Goal: Task Accomplishment & Management: Manage account settings

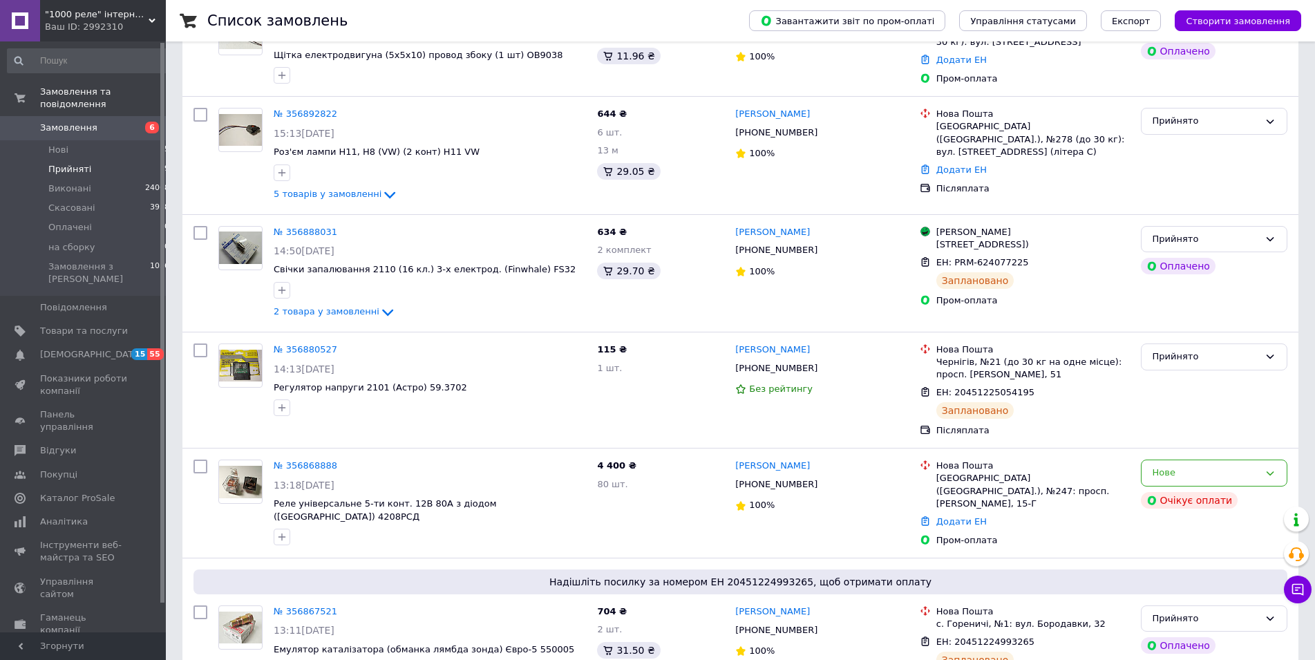
click at [73, 163] on span "Прийняті" at bounding box center [69, 169] width 43 height 12
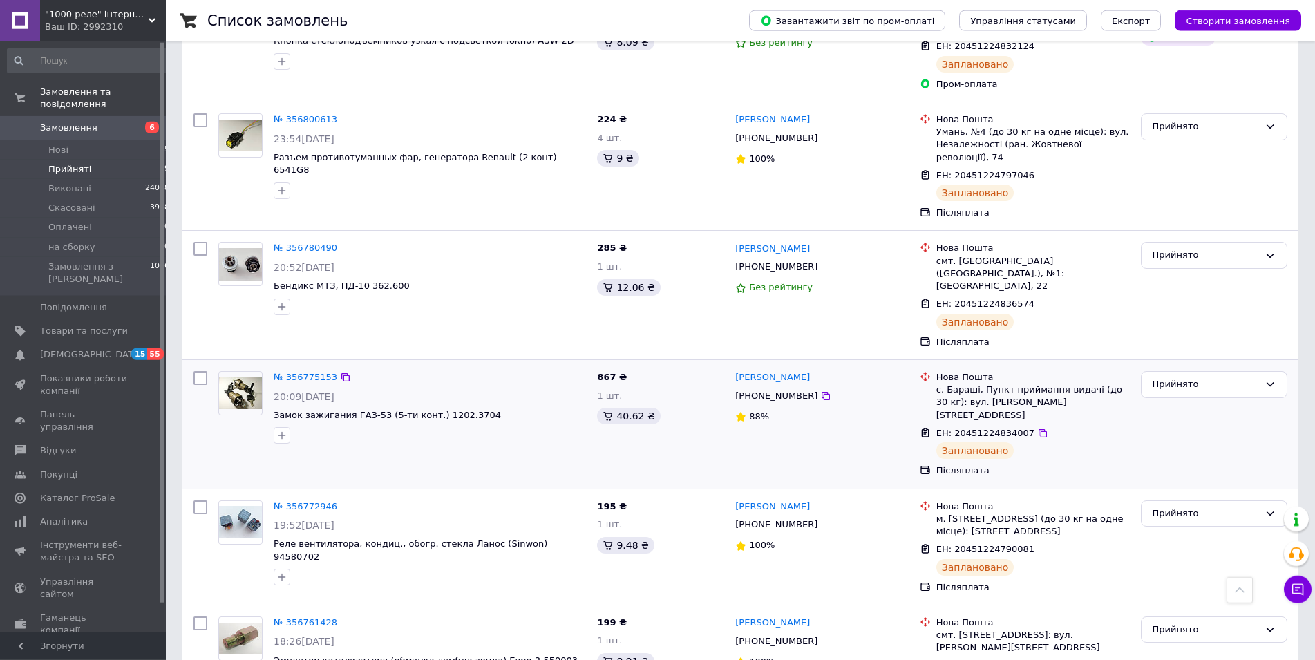
scroll to position [1897, 0]
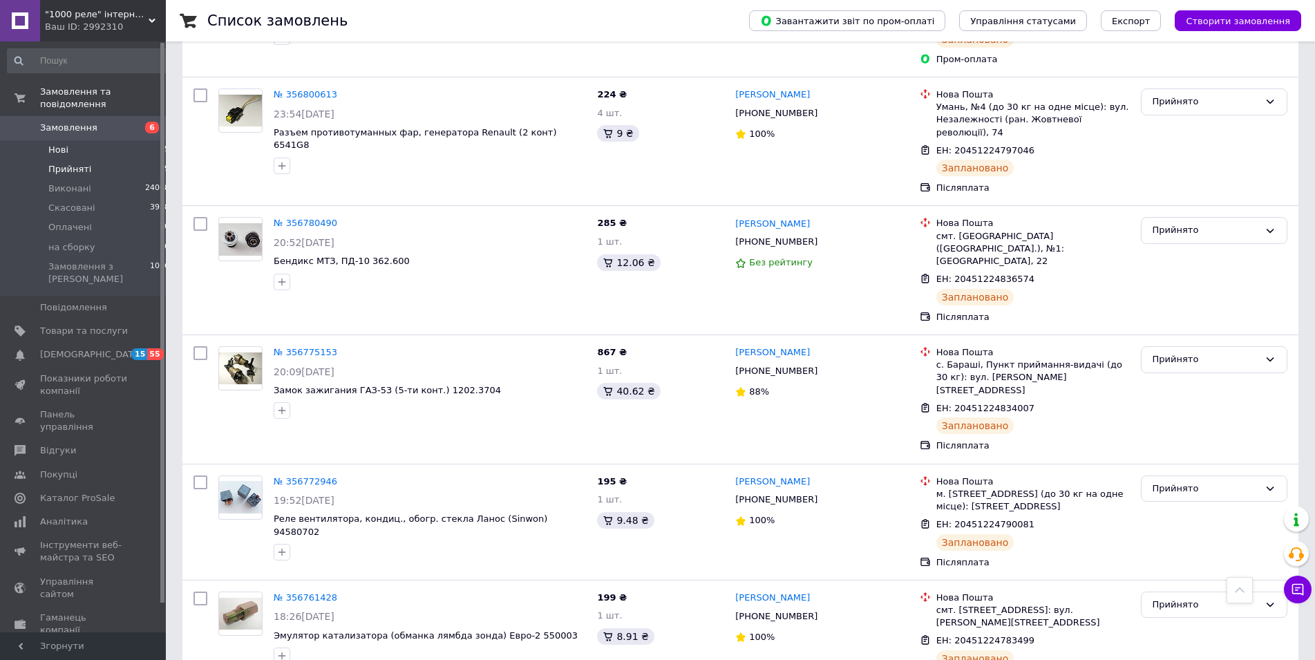
click at [89, 141] on li "Нові 5" at bounding box center [89, 149] width 178 height 19
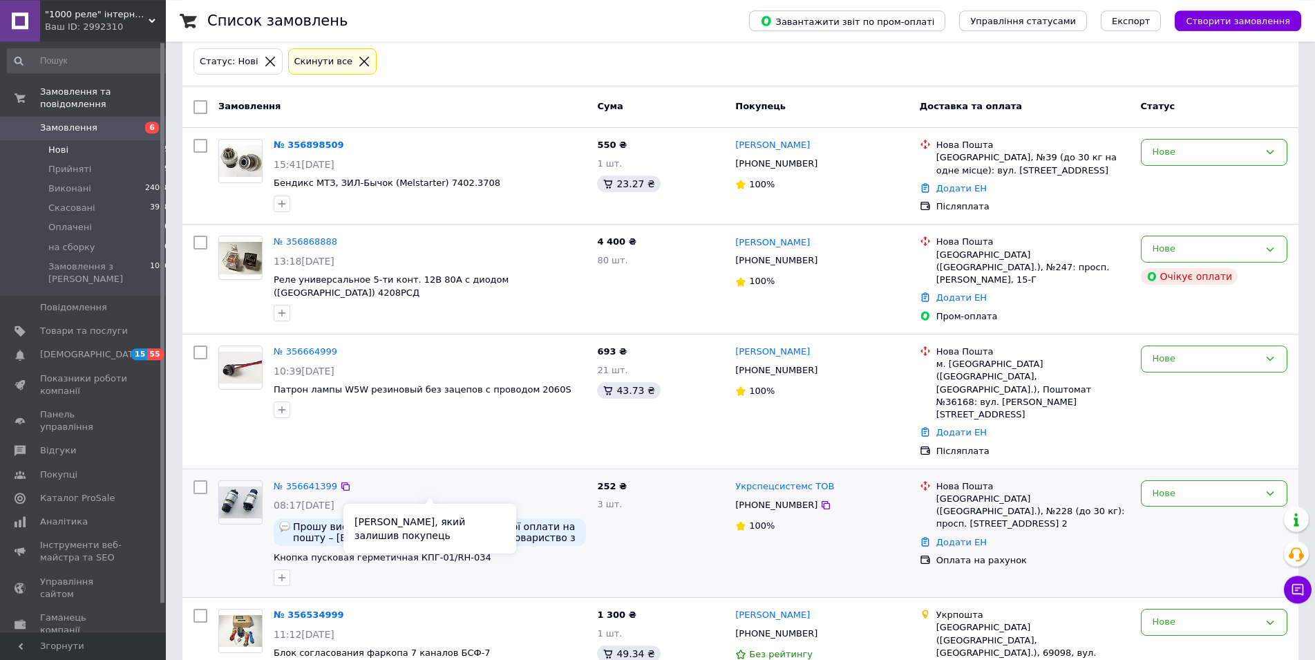
scroll to position [71, 0]
click at [1193, 486] on div "Нове" at bounding box center [1206, 493] width 106 height 15
click at [1189, 509] on li "Прийнято" at bounding box center [1214, 522] width 145 height 26
click at [547, 520] on span "Прошу виставити рахунок для безготівкової оплати на пошту – [EMAIL_ADDRESS][DOM…" at bounding box center [436, 531] width 287 height 22
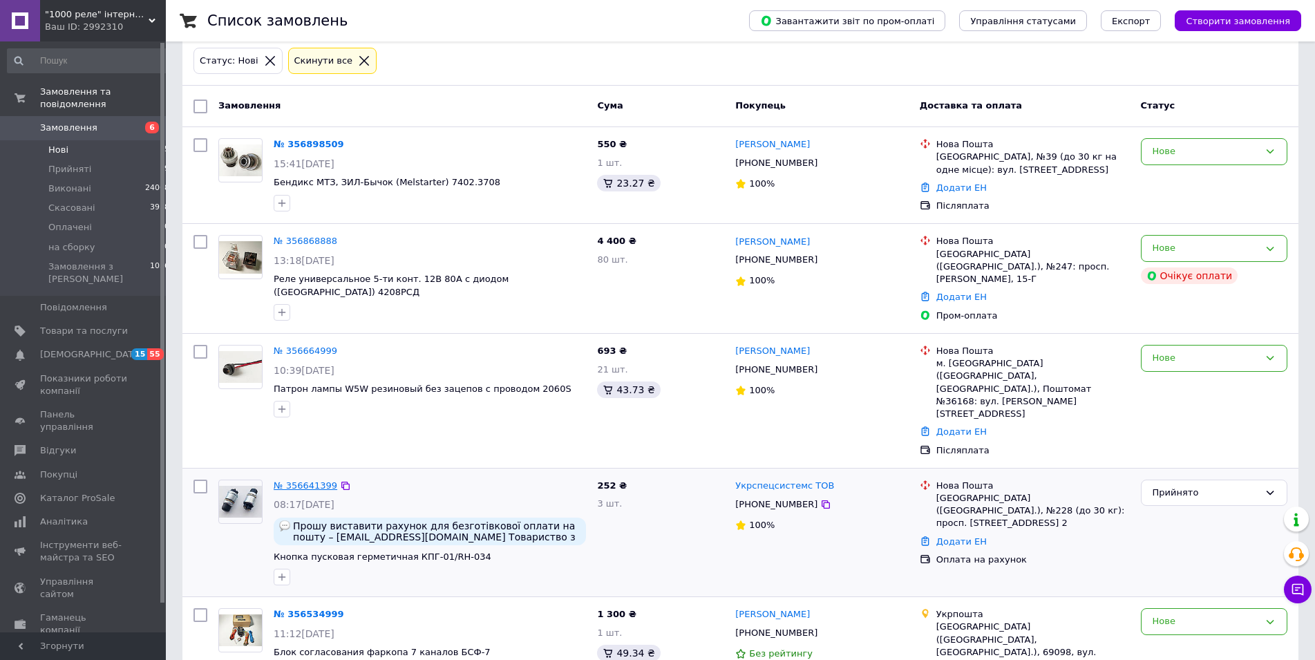
click at [314, 478] on div "№ 356641399" at bounding box center [305, 486] width 66 height 16
click at [315, 480] on link "№ 356641399" at bounding box center [306, 485] width 64 height 10
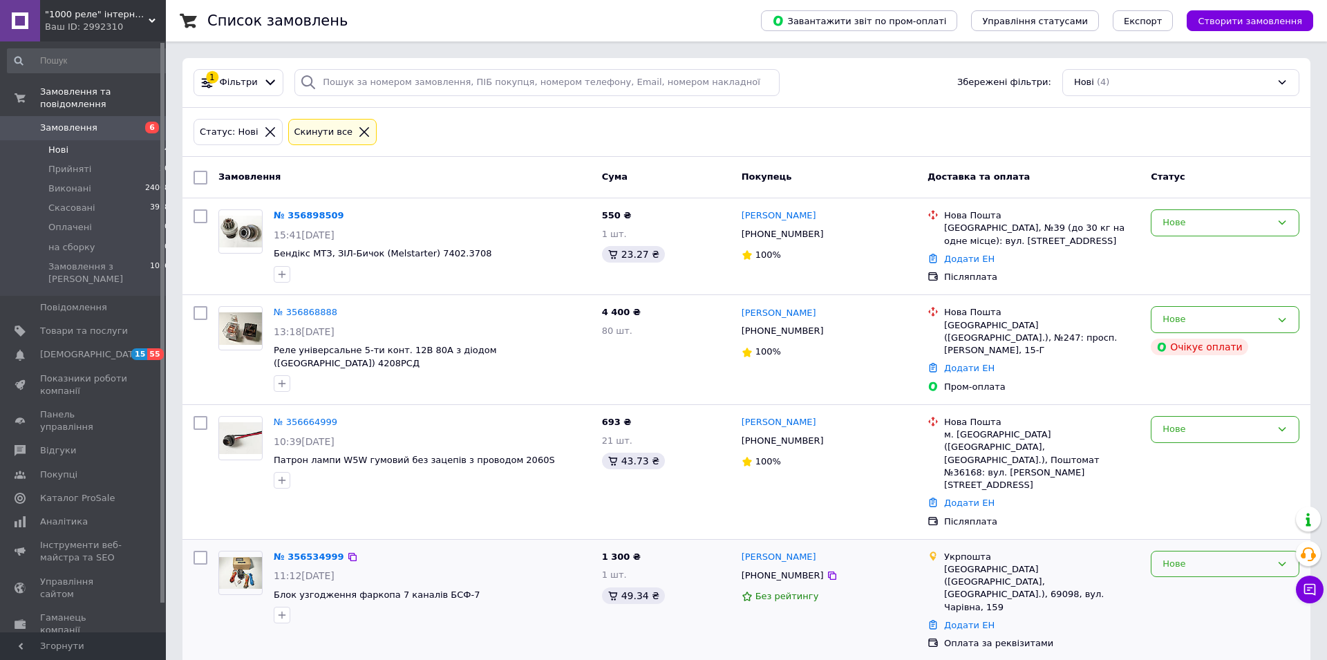
click at [1193, 557] on div "Нове" at bounding box center [1216, 564] width 108 height 15
click at [1184, 631] on li "Скасовано" at bounding box center [1224, 644] width 147 height 26
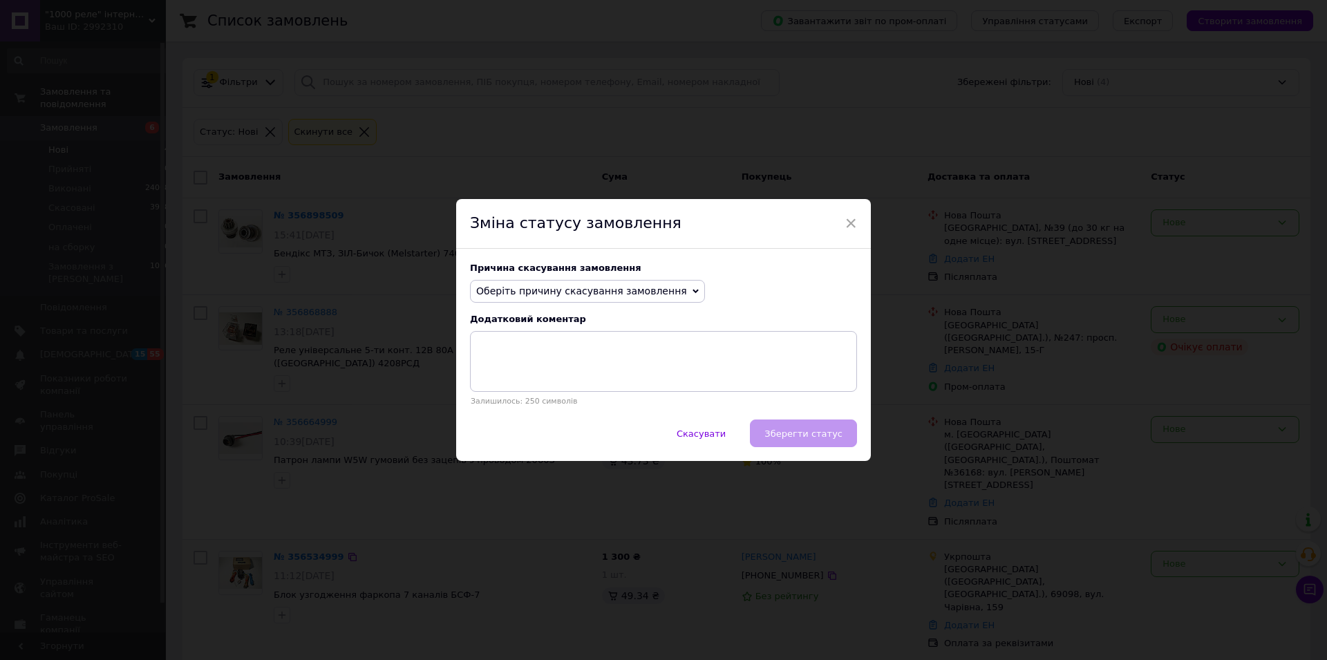
click at [523, 296] on span "Оберіть причину скасування замовлення" at bounding box center [581, 290] width 211 height 11
click at [524, 361] on li "Оплата не надійшла" at bounding box center [588, 356] width 234 height 19
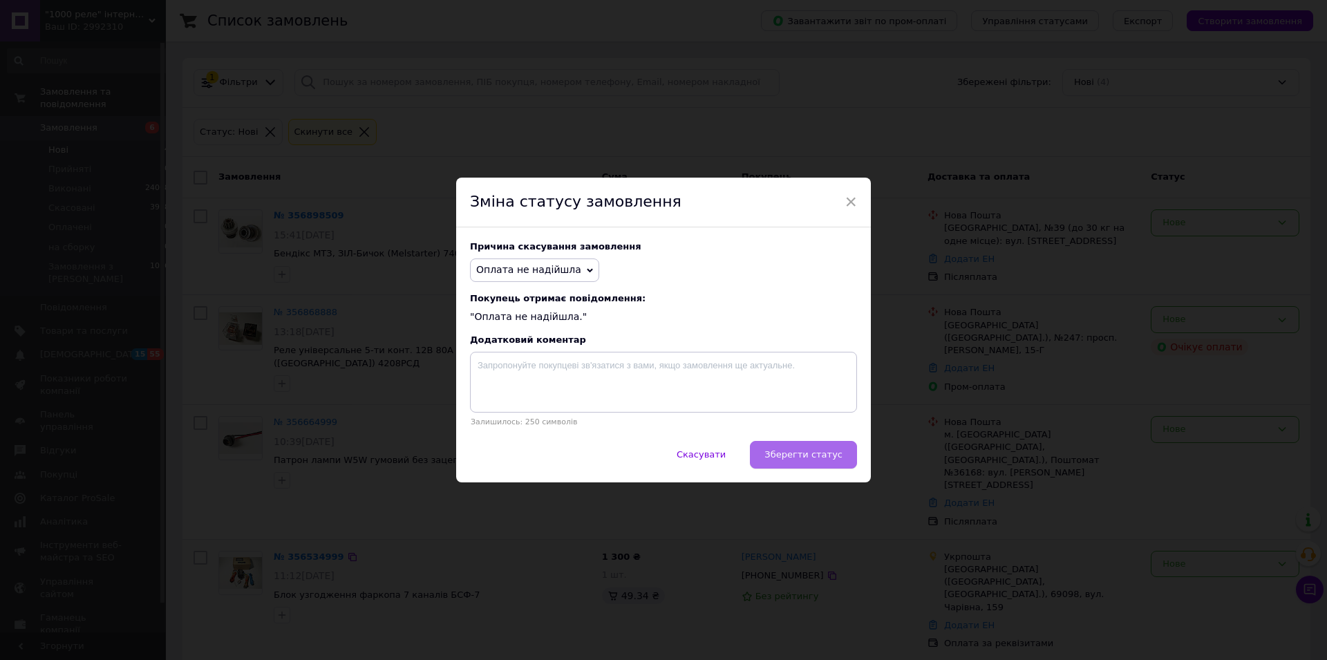
click at [790, 455] on span "Зберегти статус" at bounding box center [803, 454] width 78 height 10
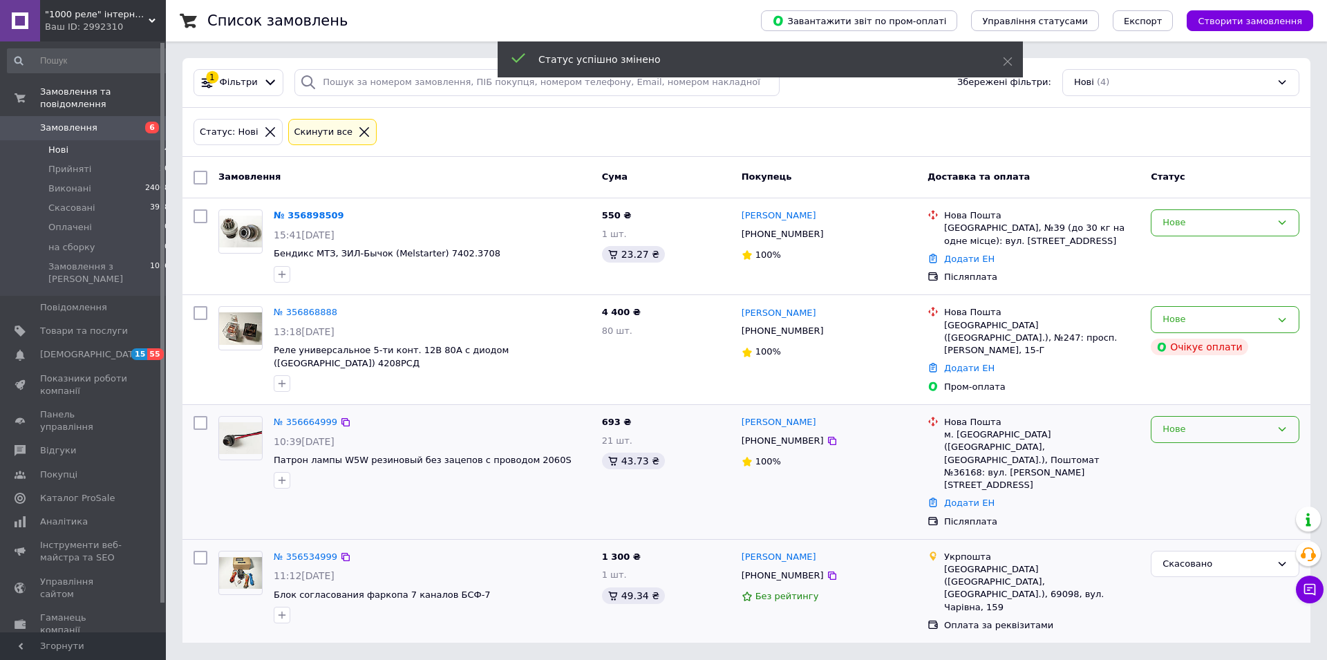
click at [1200, 422] on div "Нове" at bounding box center [1216, 429] width 108 height 15
click at [1186, 496] on li "Скасовано" at bounding box center [1224, 509] width 147 height 26
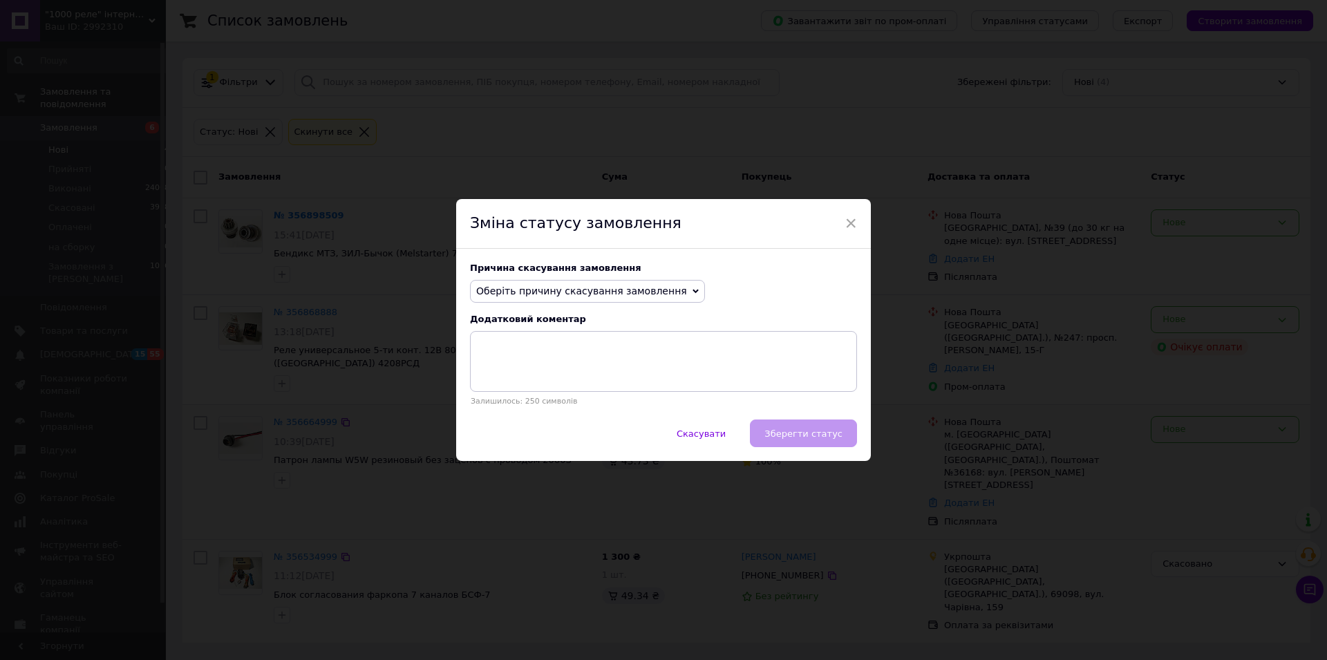
click at [536, 290] on span "Оберіть причину скасування замовлення" at bounding box center [581, 290] width 211 height 11
click at [526, 377] on li "На прохання покупця" at bounding box center [588, 376] width 234 height 19
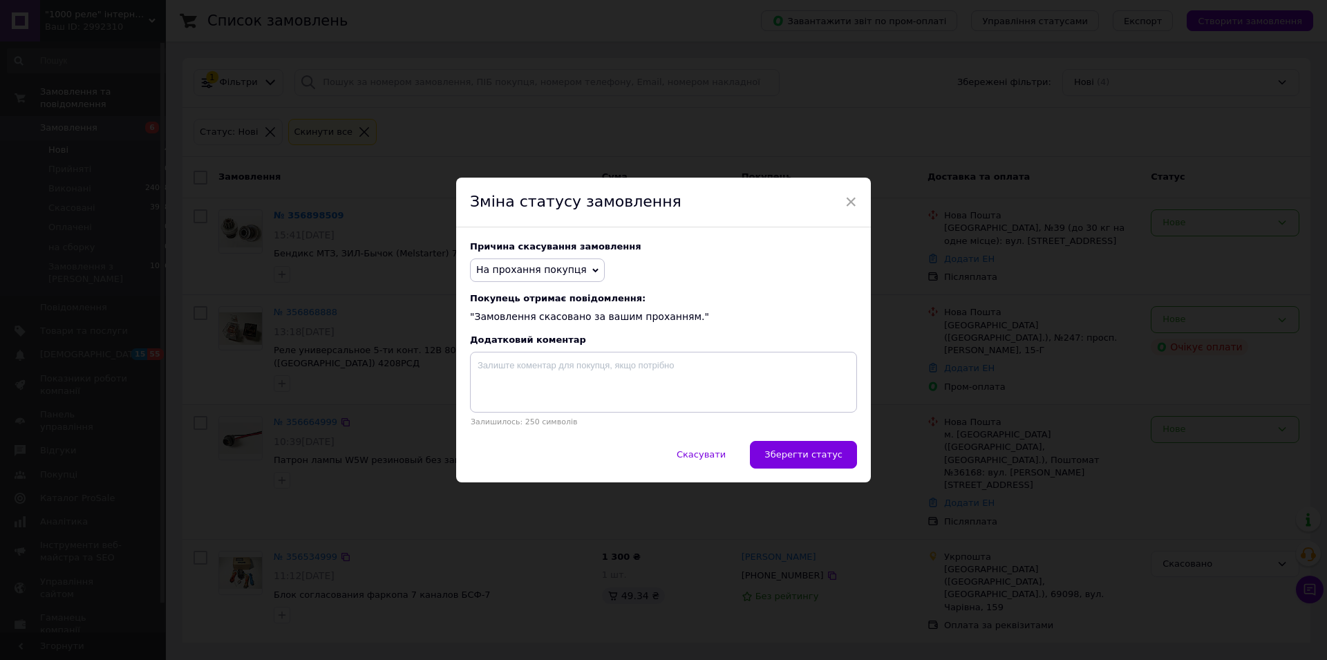
click at [798, 458] on span "Зберегти статус" at bounding box center [803, 454] width 78 height 10
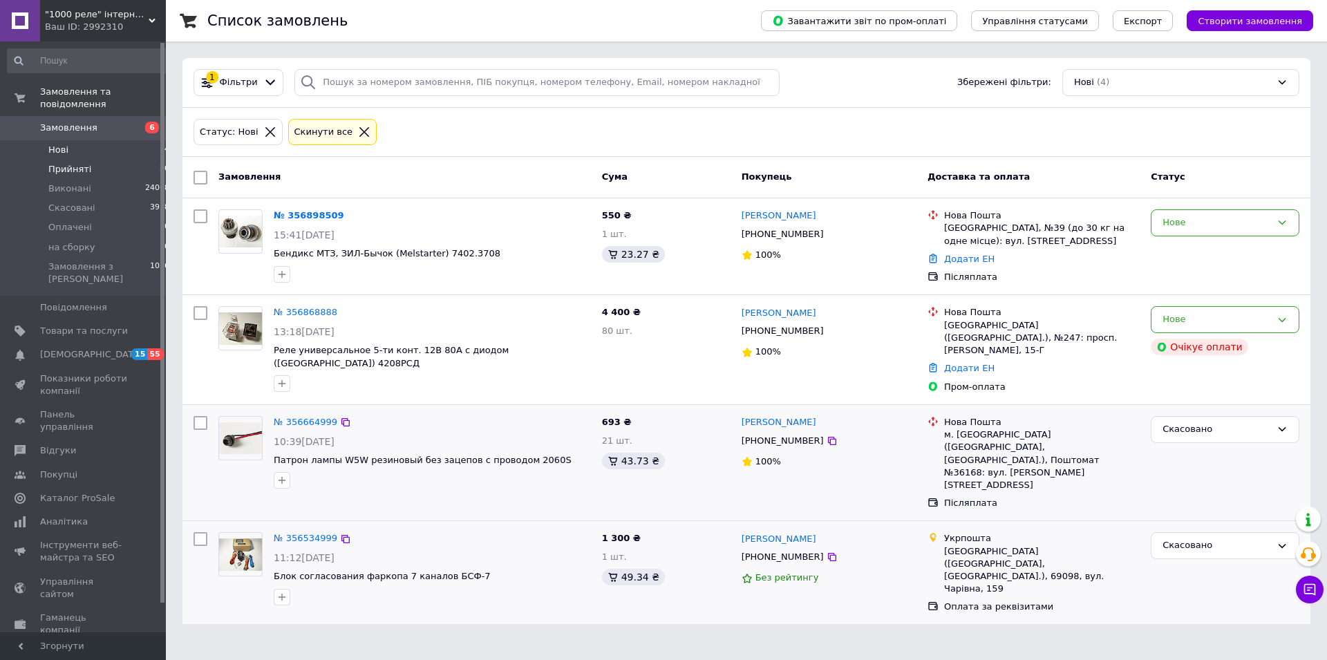
click at [68, 164] on li "Прийняті 20" at bounding box center [89, 169] width 178 height 19
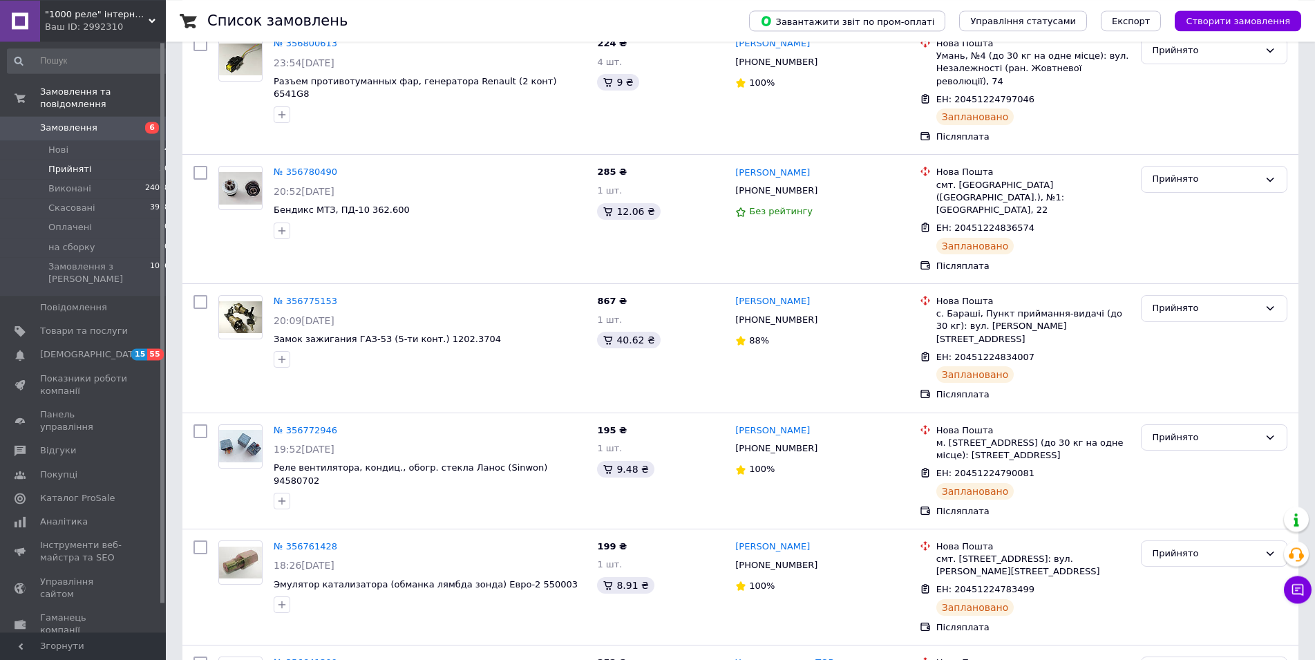
scroll to position [2025, 0]
